Goal: Navigation & Orientation: Find specific page/section

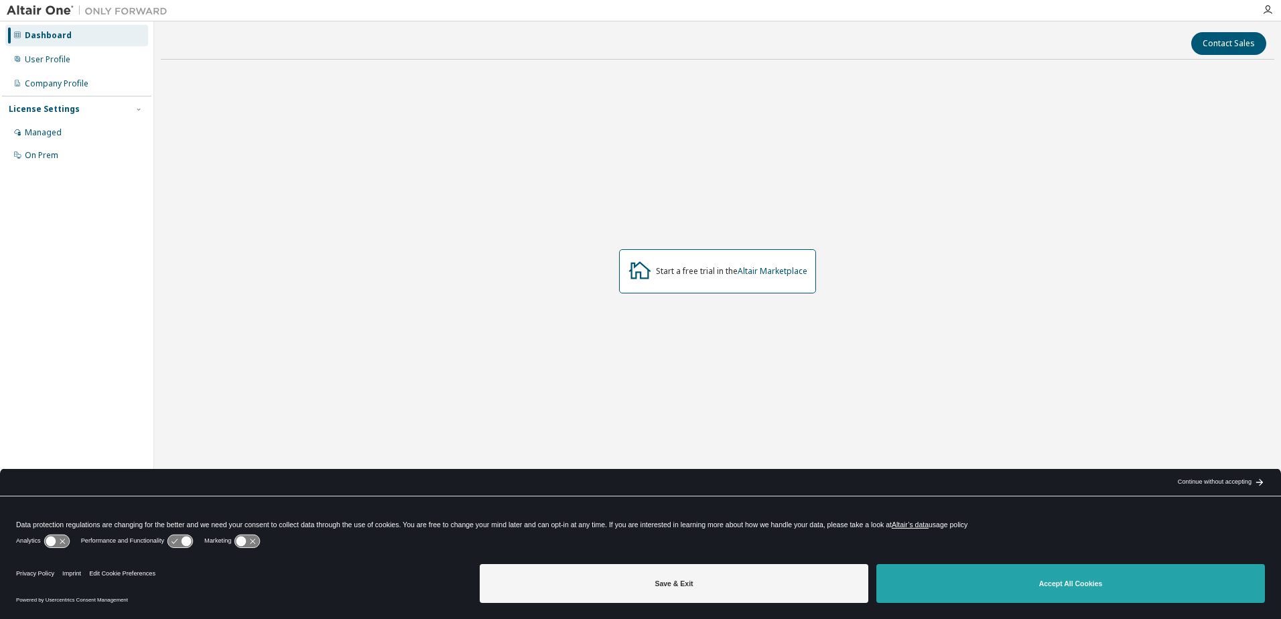
drag, startPoint x: 1038, startPoint y: 584, endPoint x: 1028, endPoint y: 572, distance: 15.3
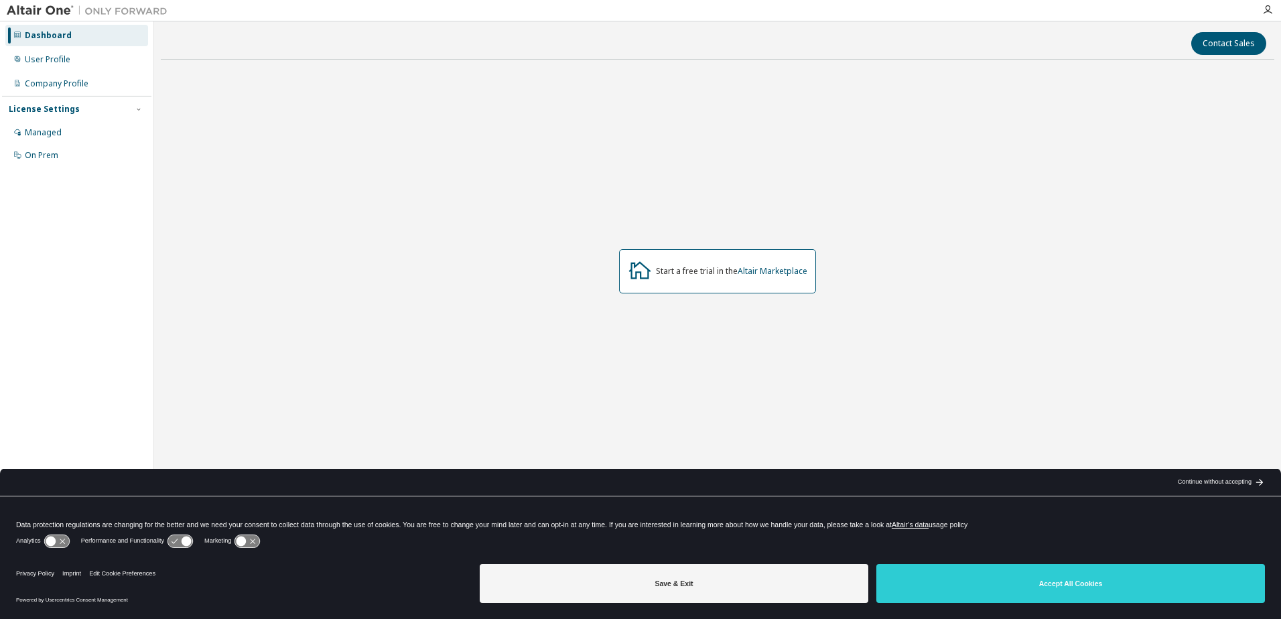
click at [1036, 584] on button "Accept All Cookies" at bounding box center [1070, 583] width 388 height 39
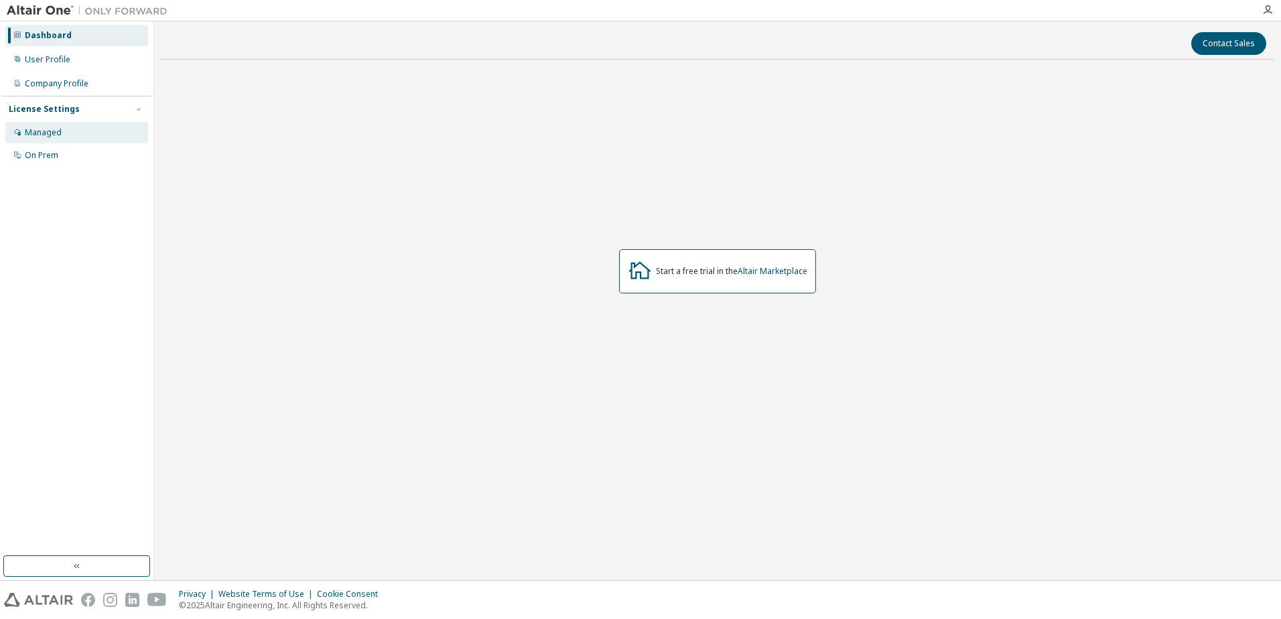
click at [62, 133] on div "Managed" at bounding box center [76, 132] width 143 height 21
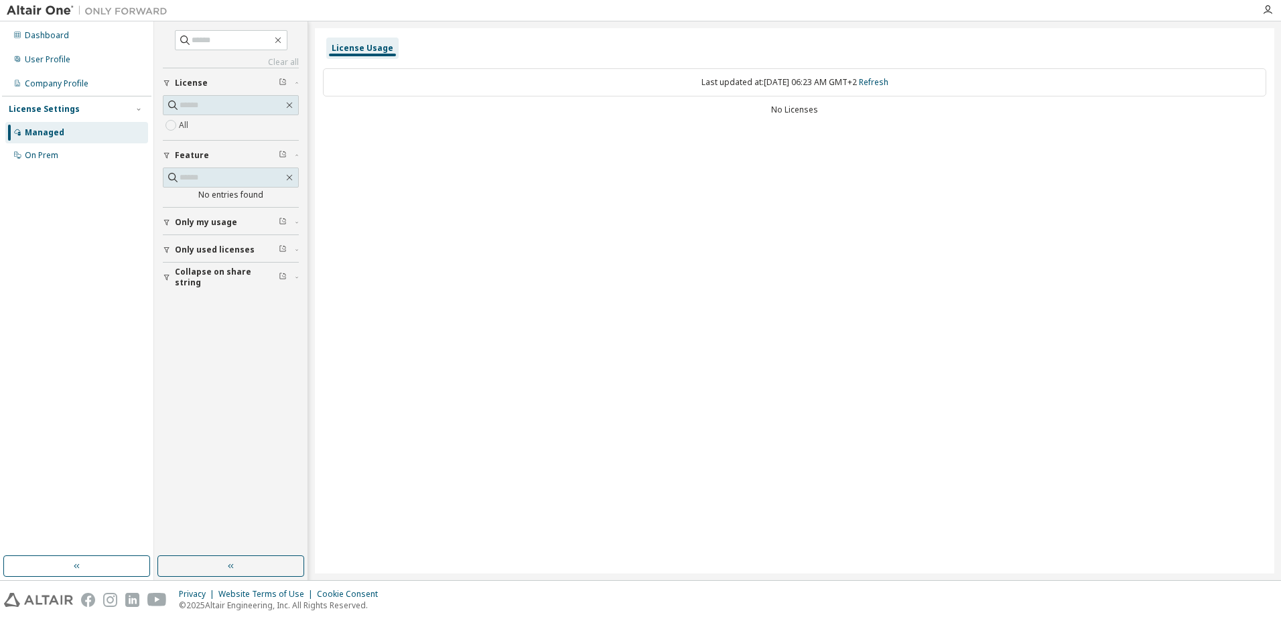
click at [226, 247] on span "Only used licenses" at bounding box center [215, 249] width 80 height 11
click at [188, 227] on span "Only my usage" at bounding box center [206, 222] width 62 height 11
click at [190, 226] on span "Only my usage" at bounding box center [206, 222] width 62 height 11
click at [352, 49] on div "License Usage" at bounding box center [363, 48] width 62 height 11
click at [48, 36] on div "Dashboard" at bounding box center [47, 35] width 44 height 11
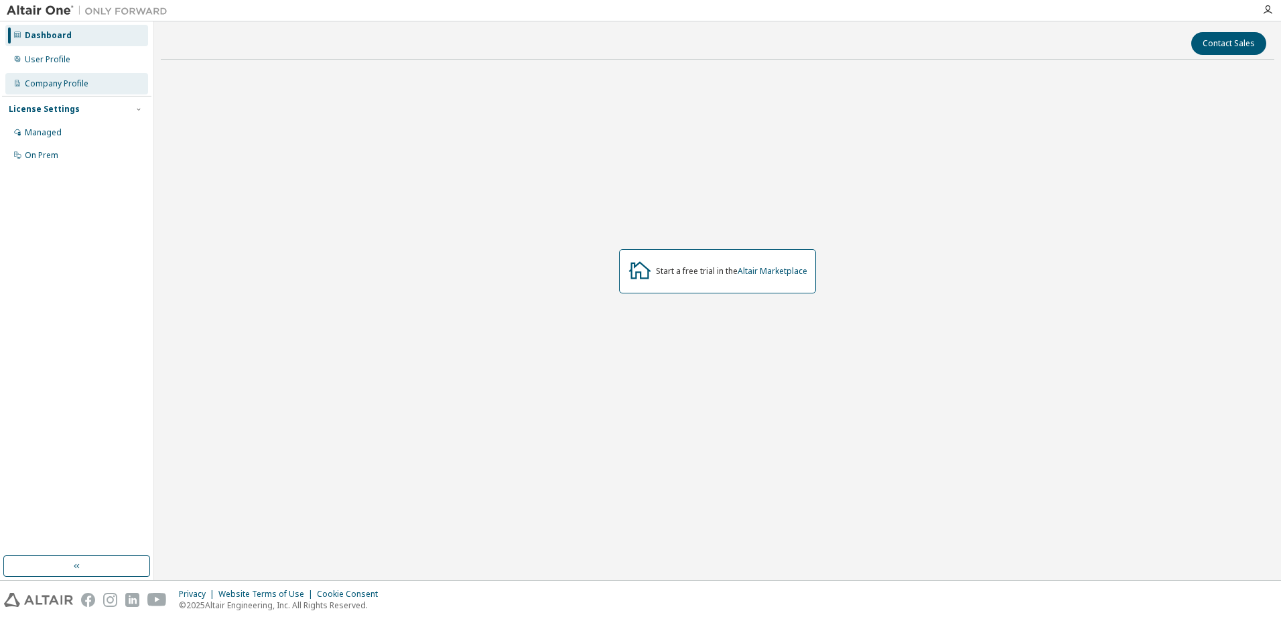
click at [58, 88] on div "Company Profile" at bounding box center [57, 83] width 64 height 11
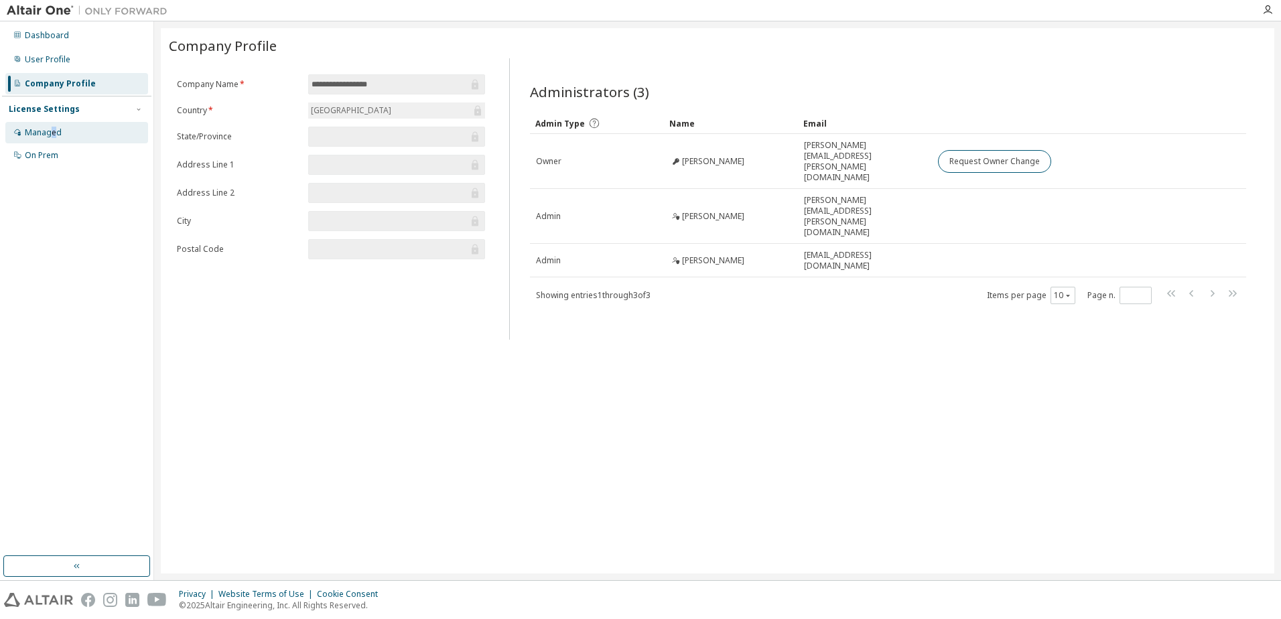
click at [54, 124] on div "Managed" at bounding box center [76, 132] width 143 height 21
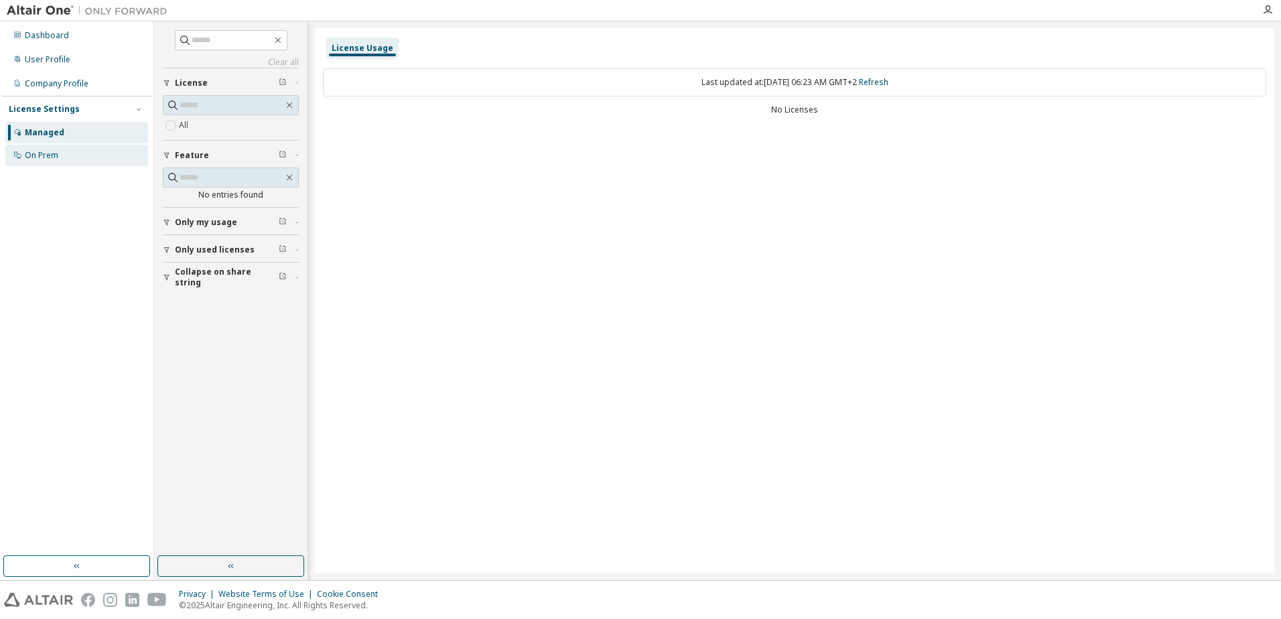
drag, startPoint x: 54, startPoint y: 124, endPoint x: 47, endPoint y: 159, distance: 35.5
click at [47, 159] on div "On Prem" at bounding box center [41, 155] width 33 height 11
